Goal: Task Accomplishment & Management: Use online tool/utility

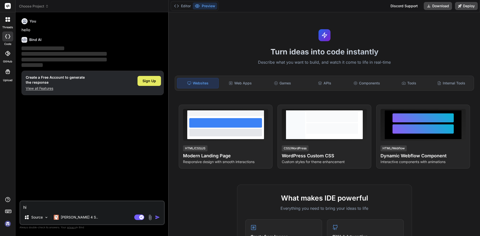
click at [150, 82] on span "Sign Up" at bounding box center [150, 81] width 14 height 5
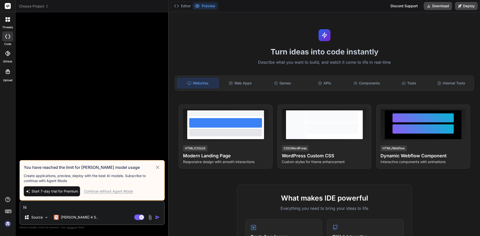
click at [158, 166] on icon at bounding box center [158, 168] width 6 height 6
type textarea "x"
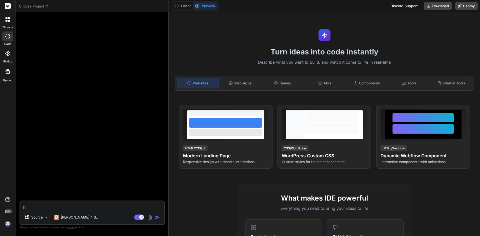
click at [72, 206] on textarea "hi" at bounding box center [92, 206] width 144 height 9
type textarea "h"
type textarea "x"
paste textarea "He is working on the ExpressCrane-SCMS project, demonstrating exceptional front…"
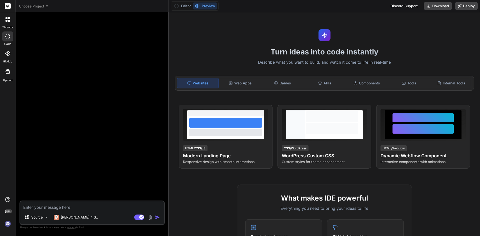
type textarea "He is working on the ExpressCrane-SCMS project, demonstrating exceptional front…"
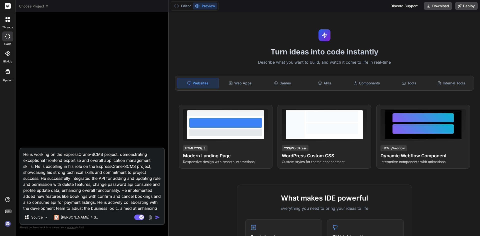
scroll to position [7, 0]
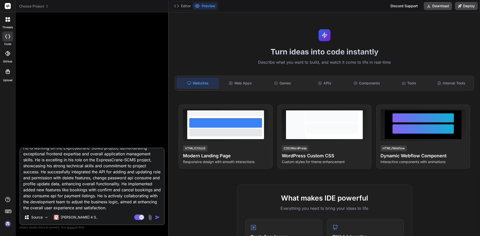
type textarea "x"
type textarea "He is working on the ExpressCrane-SCMS project, demonstrating exceptional front…"
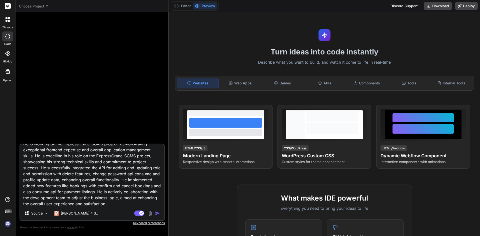
type textarea "x"
type textarea "He is working on the ExpressCrane-SCMS project, demonstrating exceptional front…"
type textarea "x"
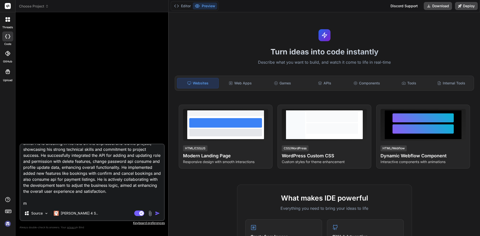
type textarea "He is working on the ExpressCrane-SCMS project, demonstrating exceptional front…"
type textarea "x"
type textarea "He is working on the ExpressCrane-SCMS project, demonstrating exceptional front…"
type textarea "x"
type textarea "He is working on the ExpressCrane-SCMS project, demonstrating exceptional front…"
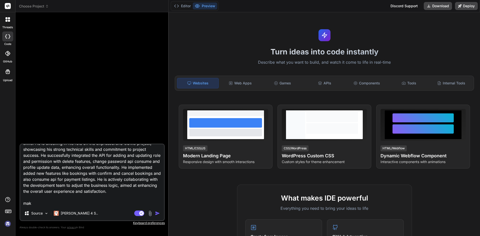
type textarea "x"
type textarea "He is working on the ExpressCrane-SCMS project, demonstrating exceptional front…"
type textarea "x"
type textarea "He is working on the ExpressCrane-SCMS project, demonstrating exceptional front…"
type textarea "x"
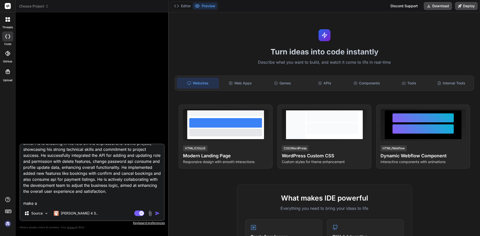
type textarea "He is working on the ExpressCrane-SCMS project, demonstrating exceptional front…"
type textarea "x"
type textarea "He is working on the ExpressCrane-SCMS project, demonstrating exceptional front…"
type textarea "x"
type textarea "He is working on the ExpressCrane-SCMS project, demonstrating exceptional front…"
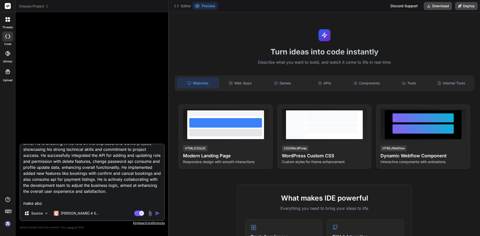
type textarea "x"
type textarea "He is working on the ExpressCrane-SCMS project, demonstrating exceptional front…"
type textarea "x"
type textarea "He is working on the ExpressCrane-SCMS project, demonstrating exceptional front…"
type textarea "x"
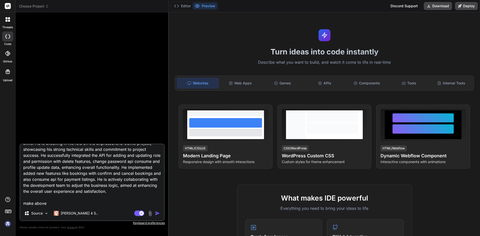
type textarea "He is working on the ExpressCrane-SCMS project, demonstrating exceptional front…"
type textarea "x"
type textarea "He is working on the ExpressCrane-SCMS project, demonstrating exceptional front…"
type textarea "x"
type textarea "He is working on the ExpressCrane-SCMS project, demonstrating exceptional front…"
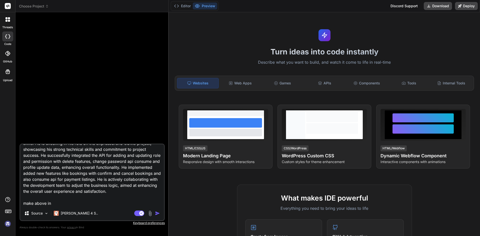
type textarea "x"
type textarea "He is working on the ExpressCrane-SCMS project, demonstrating exceptional front…"
type textarea "x"
type textarea "He is working on the ExpressCrane-SCMS project, demonstrating exceptional front…"
type textarea "x"
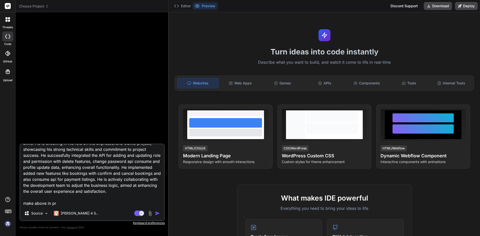
type textarea "He is working on the ExpressCrane-SCMS project, demonstrating exceptional front…"
type textarea "x"
type textarea "He is working on the ExpressCrane-SCMS project, demonstrating exceptional front…"
type textarea "x"
type textarea "He is working on the ExpressCrane-SCMS project, demonstrating exceptional front…"
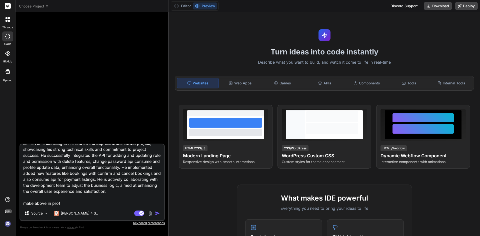
type textarea "x"
type textarea "He is working on the ExpressCrane-SCMS project, demonstrating exceptional front…"
type textarea "x"
type textarea "He is working on the ExpressCrane-SCMS project, demonstrating exceptional front…"
type textarea "x"
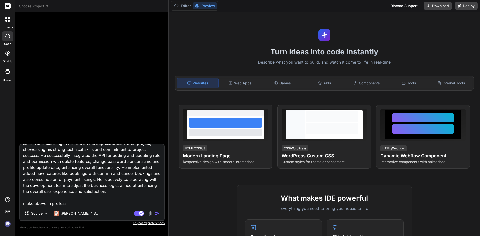
type textarea "He is working on the ExpressCrane-SCMS project, demonstrating exceptional front…"
type textarea "x"
type textarea "He is working on the ExpressCrane-SCMS project, demonstrating exceptional front…"
type textarea "x"
type textarea "He is working on the ExpressCrane-SCMS project, demonstrating exceptional front…"
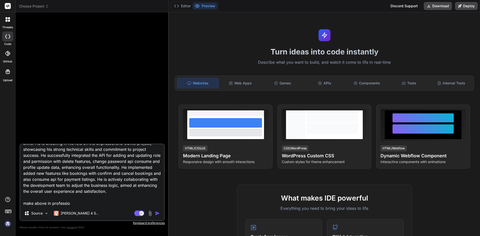
type textarea "x"
type textarea "He is working on the ExpressCrane-SCMS project, demonstrating exceptional front…"
type textarea "x"
type textarea "He is working on the ExpressCrane-SCMS project, demonstrating exceptional front…"
type textarea "x"
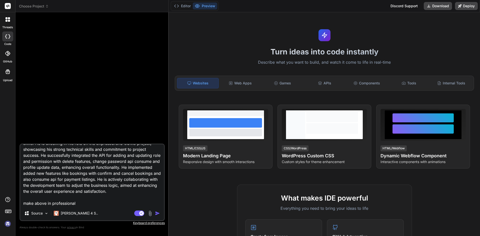
type textarea "He is working on the ExpressCrane-SCMS project, demonstrating exceptional front…"
type textarea "x"
type textarea "He is working on the ExpressCrane-SCMS project, demonstrating exceptional front…"
type textarea "x"
type textarea "He is working on the ExpressCrane-SCMS project, demonstrating exceptional front…"
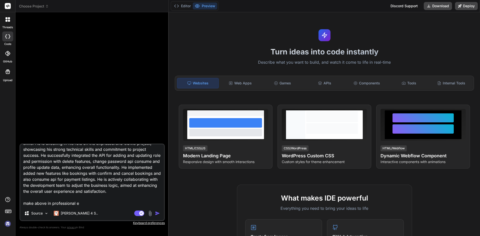
type textarea "x"
type textarea "He is working on the ExpressCrane-SCMS project, demonstrating exceptional front…"
type textarea "x"
type textarea "He is working on the ExpressCrane-SCMS project, demonstrating exceptional front…"
type textarea "x"
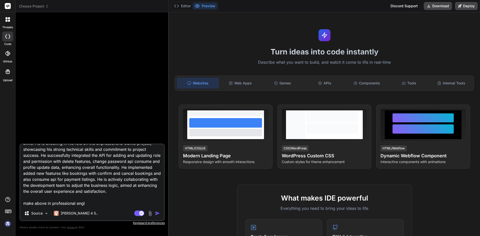
type textarea "He is working on the ExpressCrane-SCMS project, demonstrating exceptional front…"
type textarea "x"
type textarea "He is working on the ExpressCrane-SCMS project, demonstrating exceptional front…"
type textarea "x"
type textarea "He is working on the ExpressCrane-SCMS project, demonstrating exceptional front…"
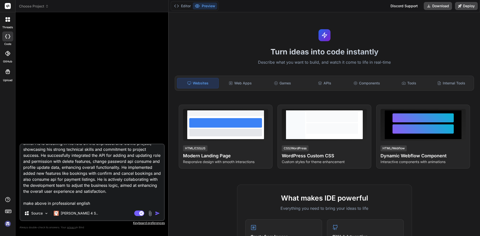
type textarea "x"
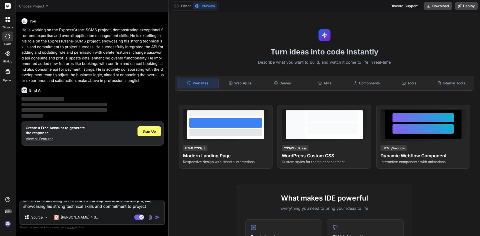
scroll to position [0, 0]
click at [35, 204] on textarea at bounding box center [92, 206] width 144 height 9
click at [45, 208] on textarea at bounding box center [92, 206] width 144 height 9
drag, startPoint x: 43, startPoint y: 92, endPoint x: 27, endPoint y: 92, distance: 15.8
click at [27, 92] on div "Bind AI" at bounding box center [93, 91] width 142 height 6
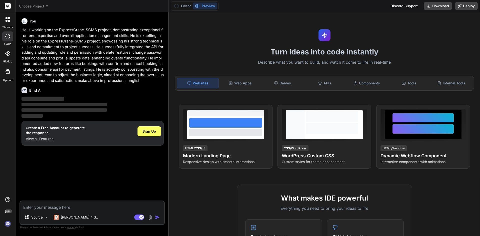
click at [60, 160] on div "You He is working on the ExpressCrane-SCMS project, demonstrating exceptional f…" at bounding box center [93, 108] width 144 height 185
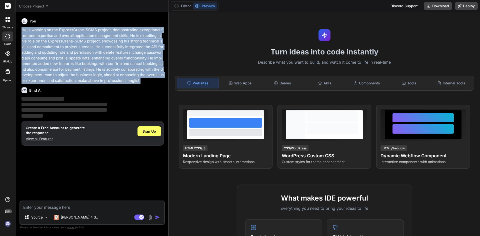
drag, startPoint x: 131, startPoint y: 80, endPoint x: 22, endPoint y: 31, distance: 119.3
click at [22, 31] on p "He is working on the ExpressCrane-SCMS project, demonstrating exceptional front…" at bounding box center [93, 55] width 142 height 56
copy p "He is working on the ExpressCrane-SCMS project, demonstrating exceptional front…"
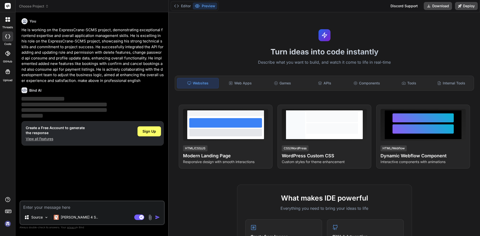
click at [98, 186] on div "You He is working on the ExpressCrane-SCMS project, demonstrating exceptional f…" at bounding box center [93, 108] width 144 height 185
click at [67, 210] on textarea at bounding box center [92, 206] width 144 height 9
type textarea "h"
type textarea "x"
type textarea "hi"
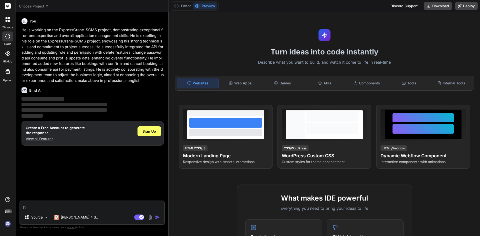
type textarea "x"
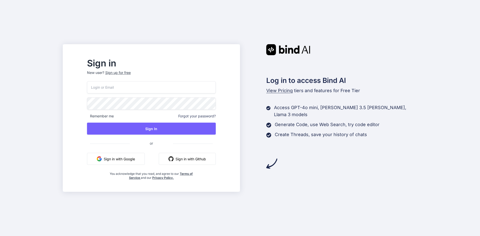
click at [150, 89] on input "email" at bounding box center [151, 87] width 129 height 12
paste input "[EMAIL_ADDRESS][DOMAIN_NAME]"
type input "techno@yopmail.com"
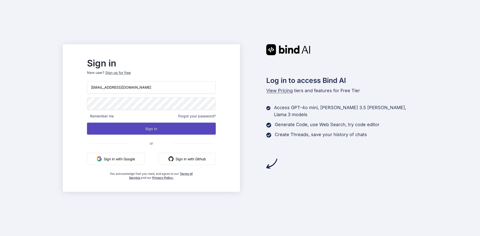
click at [154, 134] on button "Sign In" at bounding box center [151, 129] width 129 height 12
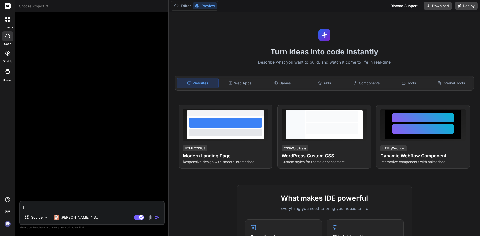
click at [157, 216] on img "button" at bounding box center [157, 217] width 5 height 5
type textarea "x"
